Goal: Find specific page/section: Find specific page/section

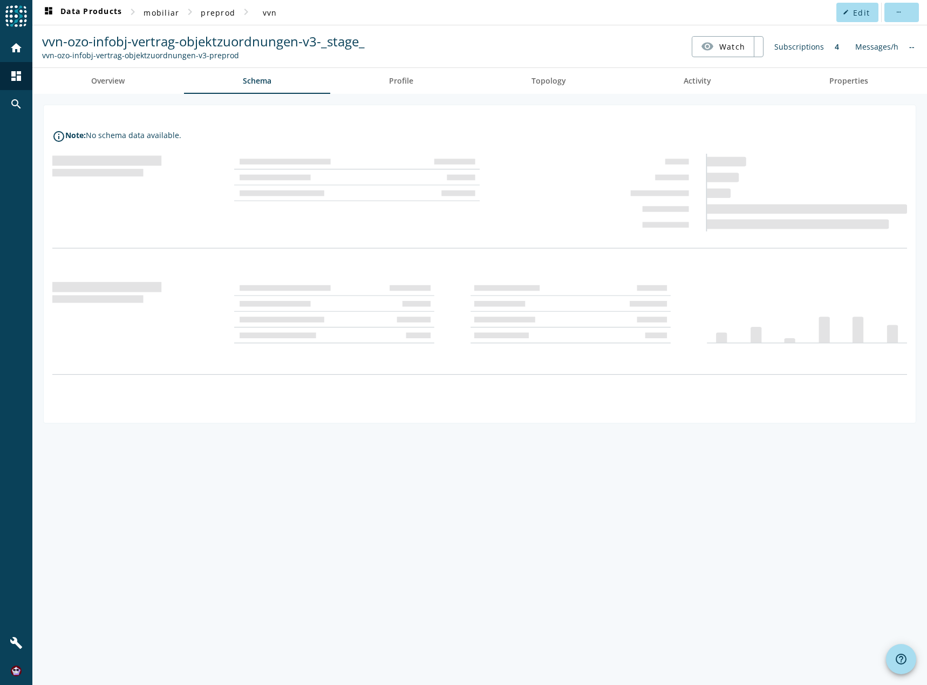
click at [559, 440] on div "info_outline Note: No schema data available." at bounding box center [479, 389] width 895 height 591
click at [557, 410] on div at bounding box center [479, 404] width 855 height 22
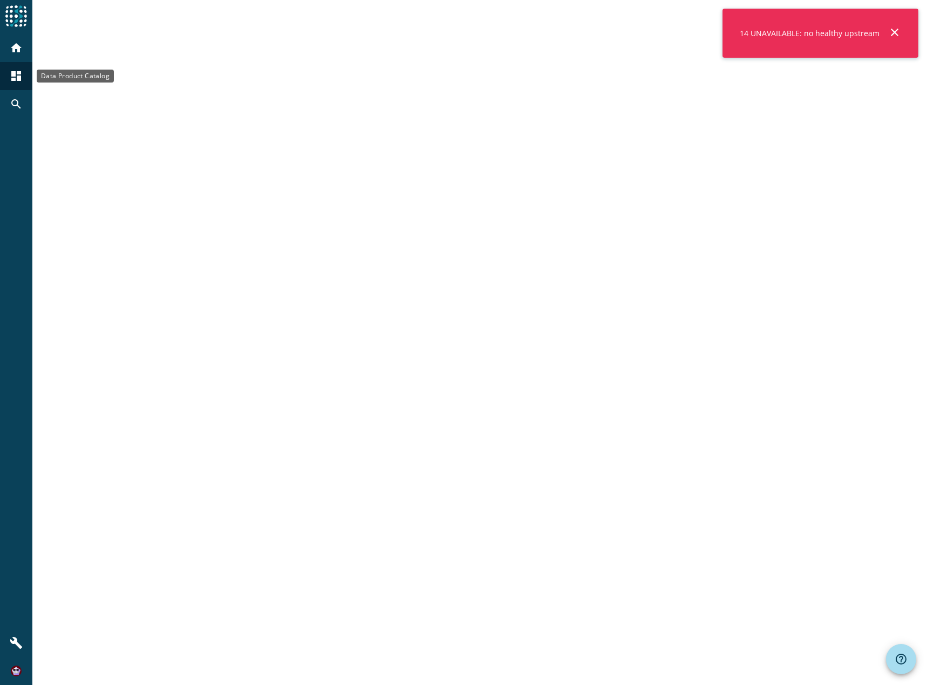
click at [19, 78] on mat-icon "dashboard" at bounding box center [16, 76] width 13 height 13
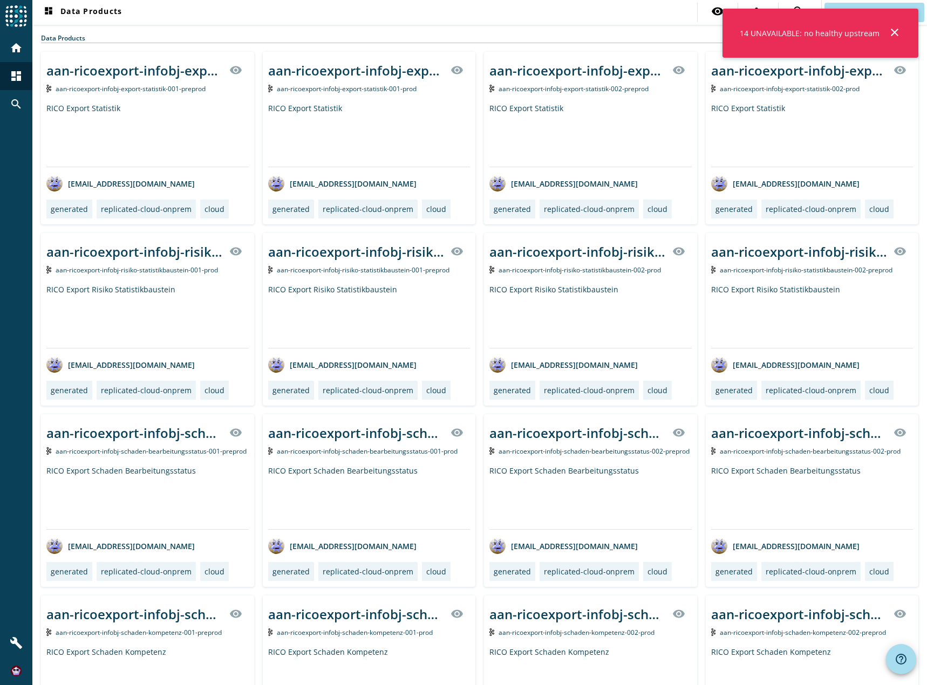
click at [895, 35] on mat-icon "close" at bounding box center [894, 32] width 13 height 13
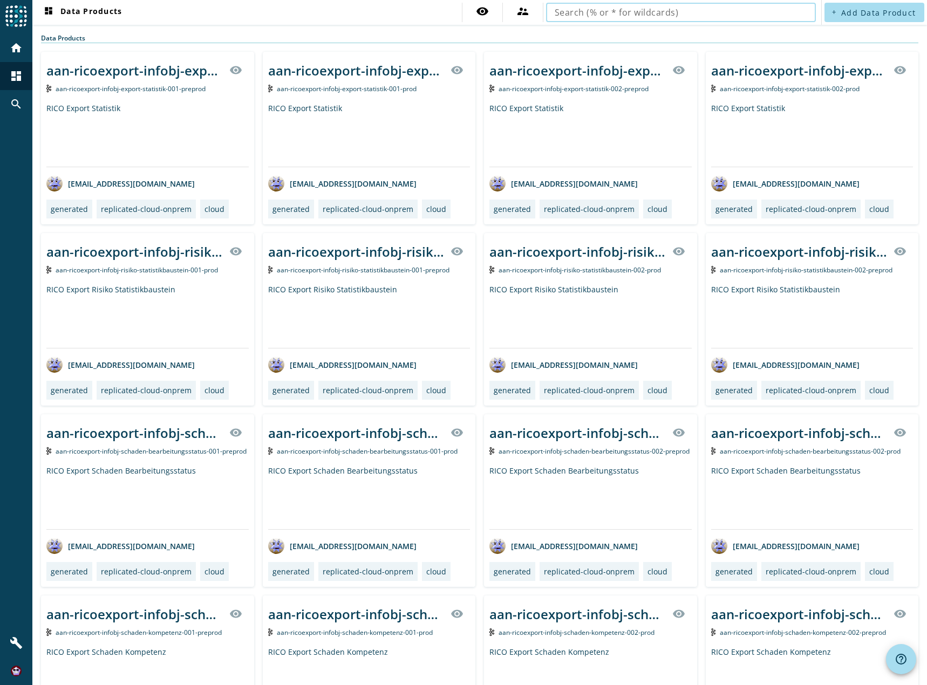
click at [589, 10] on input "text" at bounding box center [681, 12] width 253 height 13
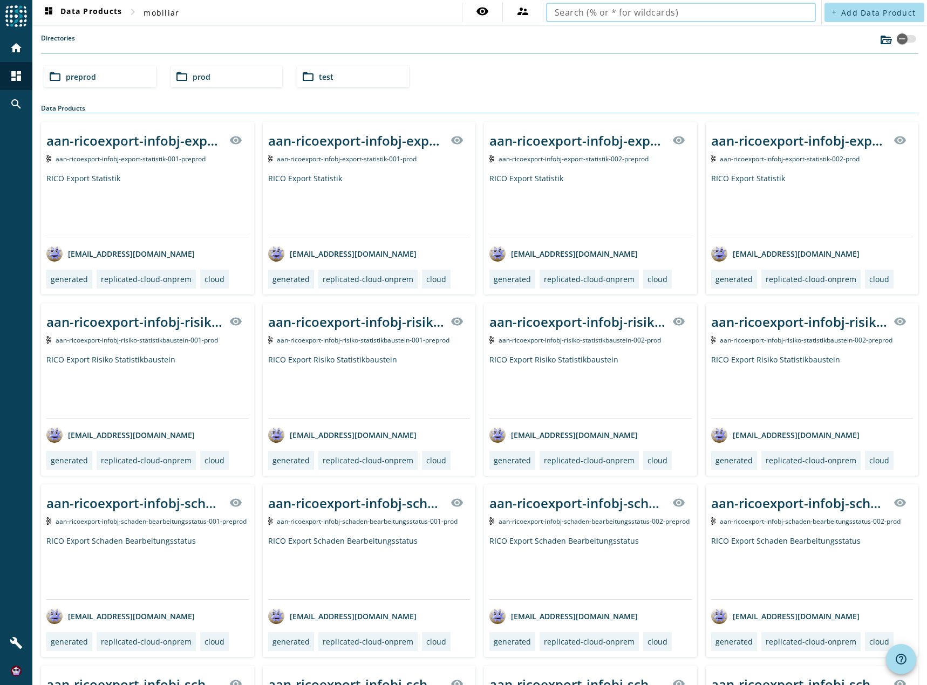
click at [588, 11] on input "text" at bounding box center [681, 12] width 253 height 13
type input "vvn-ozo-infobj-vertrag-objektzuordnungen"
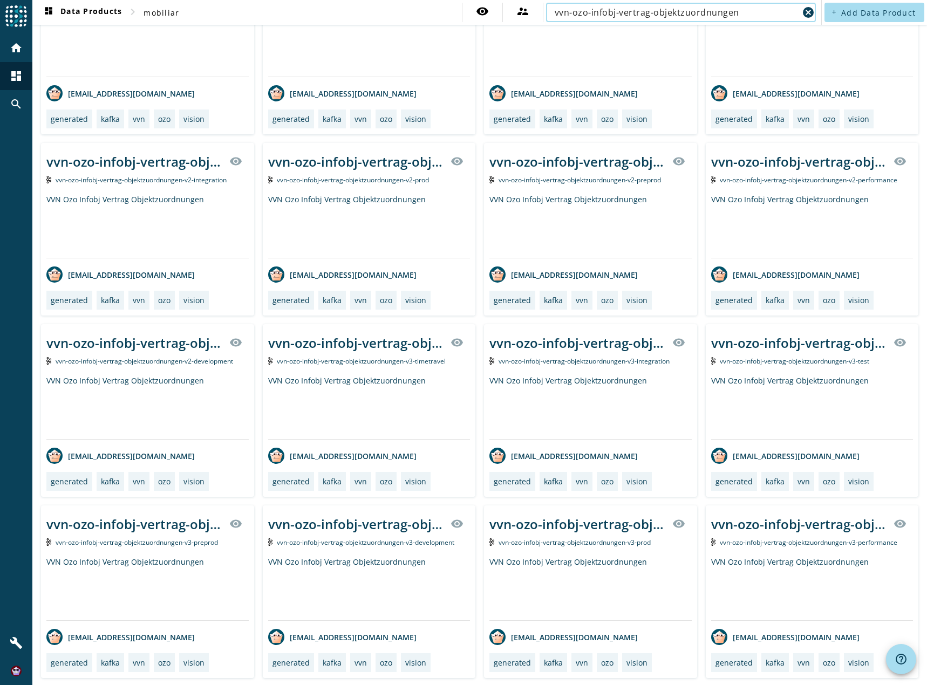
scroll to position [162, 0]
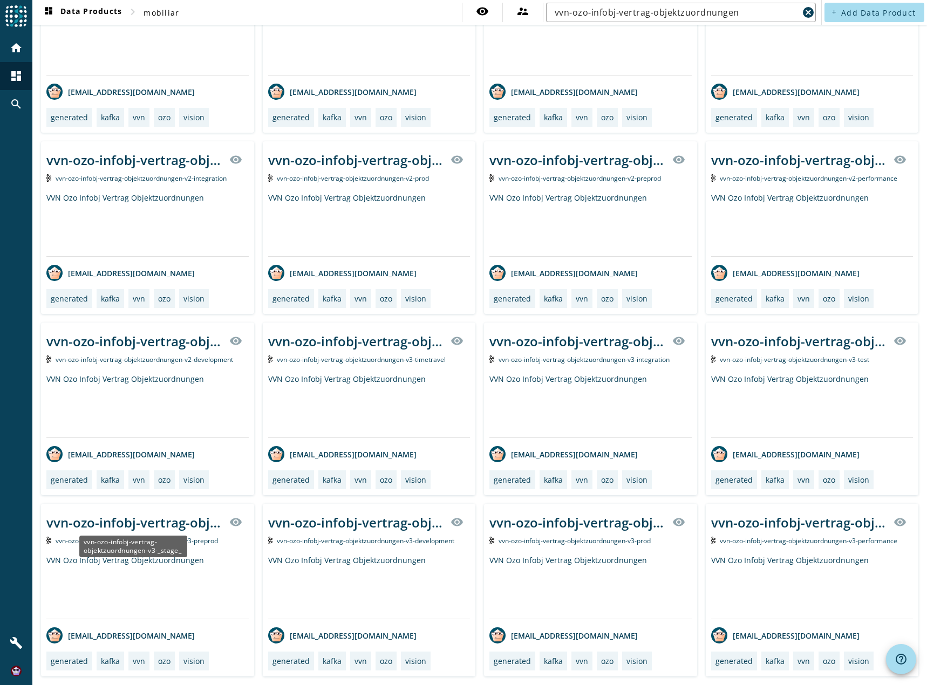
click at [165, 520] on div "vvn-ozo-infobj-vertrag-objektzuordnungen-v3-_stage_" at bounding box center [134, 523] width 176 height 18
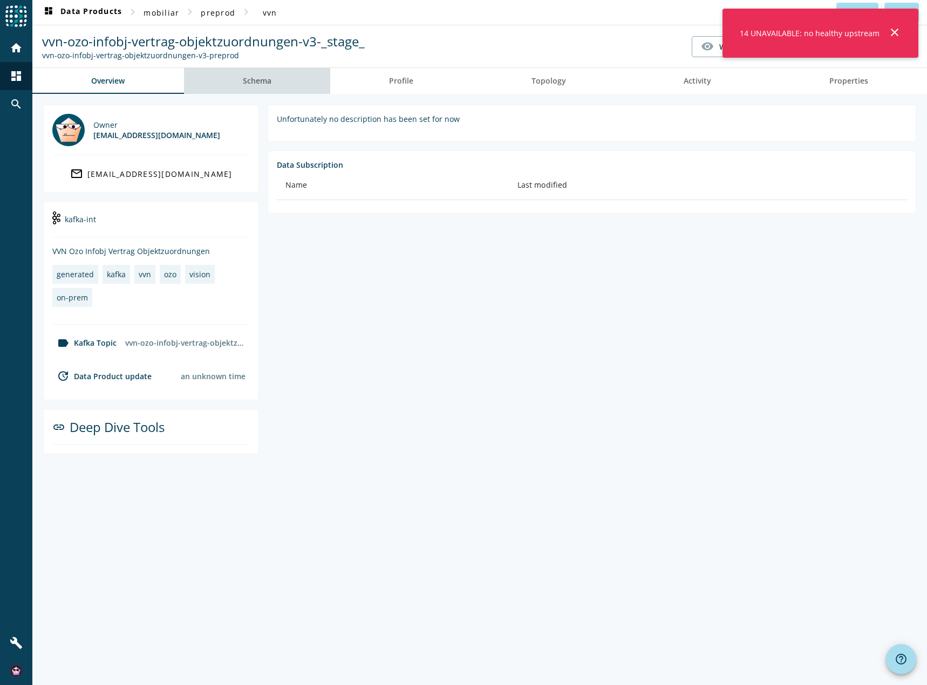
click at [246, 77] on span "Schema" at bounding box center [257, 81] width 29 height 8
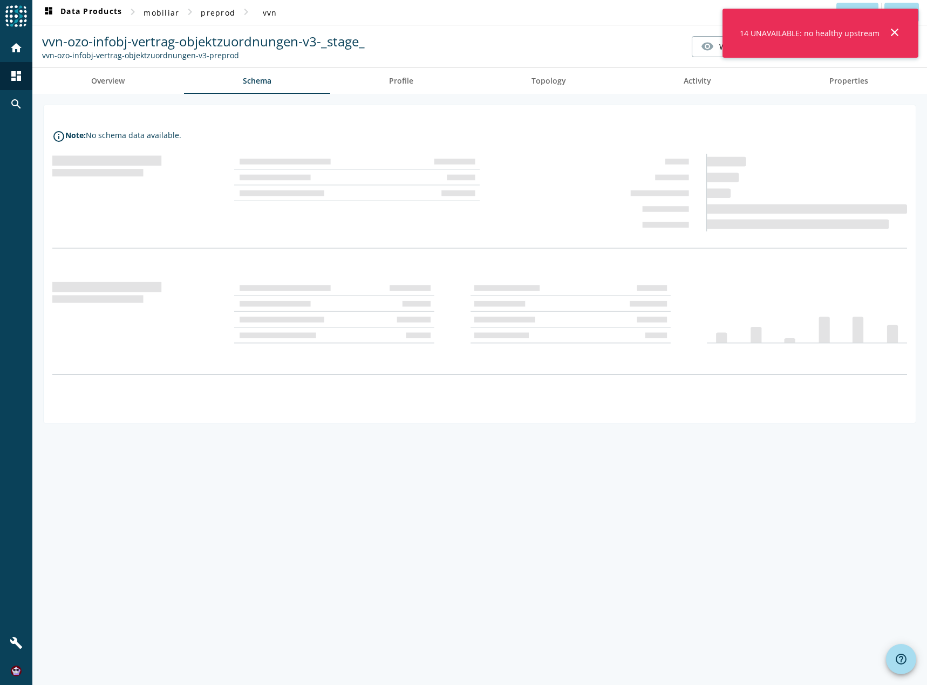
click at [895, 33] on mat-icon "close" at bounding box center [894, 32] width 13 height 13
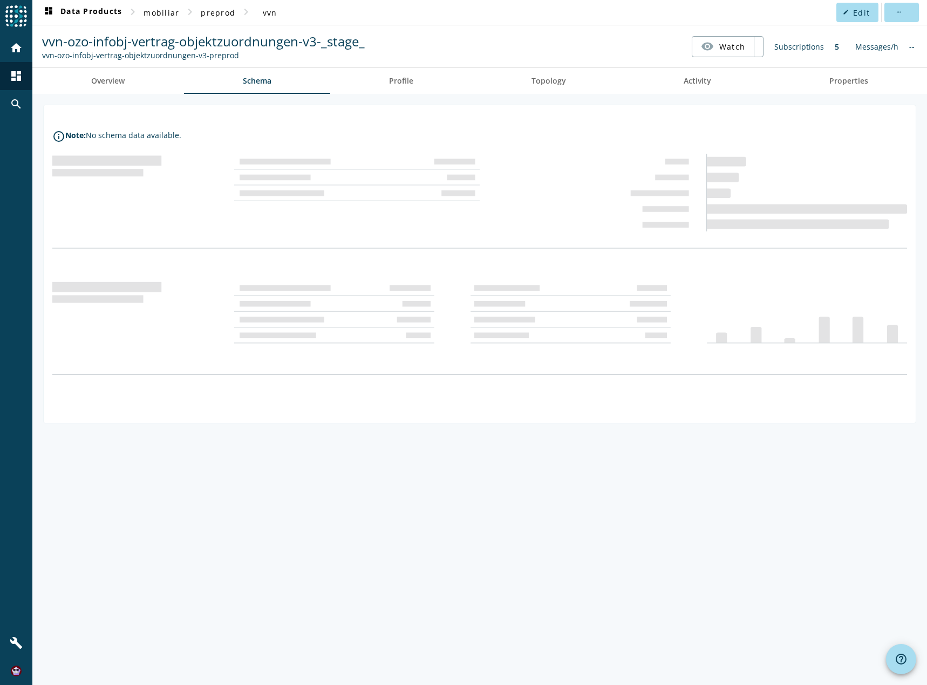
click at [763, 12] on nav "dashboard Data Products chevron_right mobiliar chevron_right preprod chevron_ri…" at bounding box center [479, 12] width 895 height 25
